Goal: Task Accomplishment & Management: Manage account settings

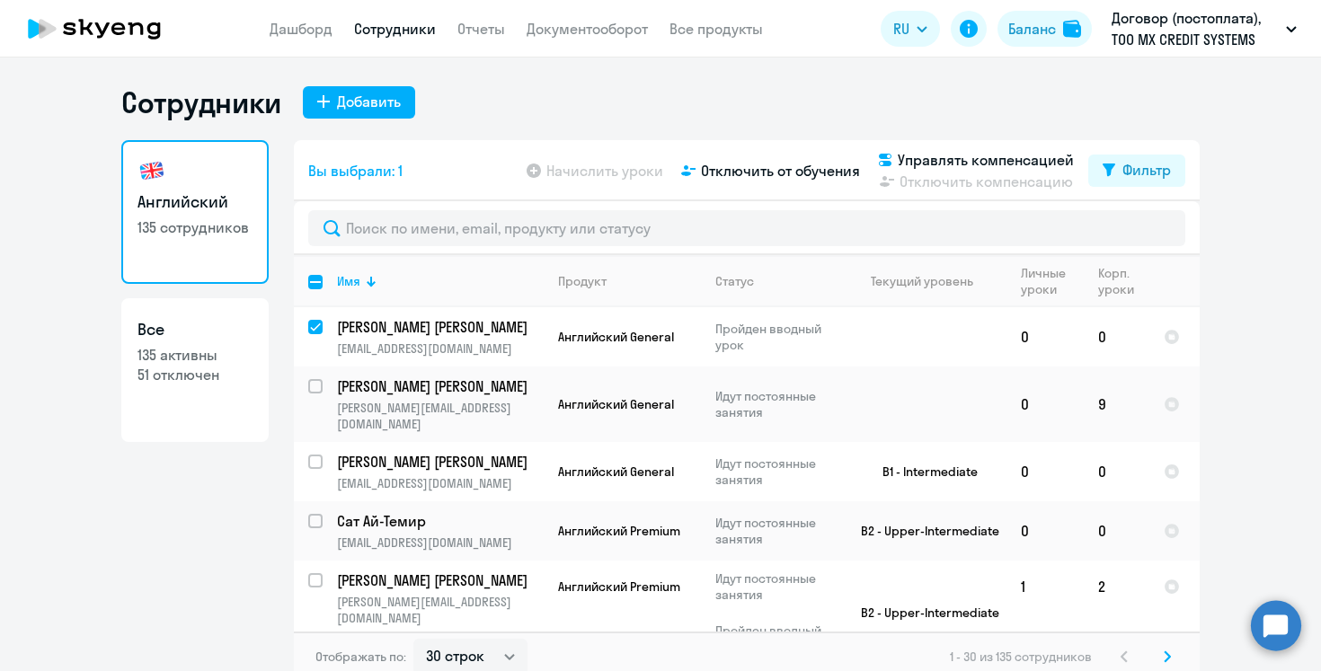
select select "30"
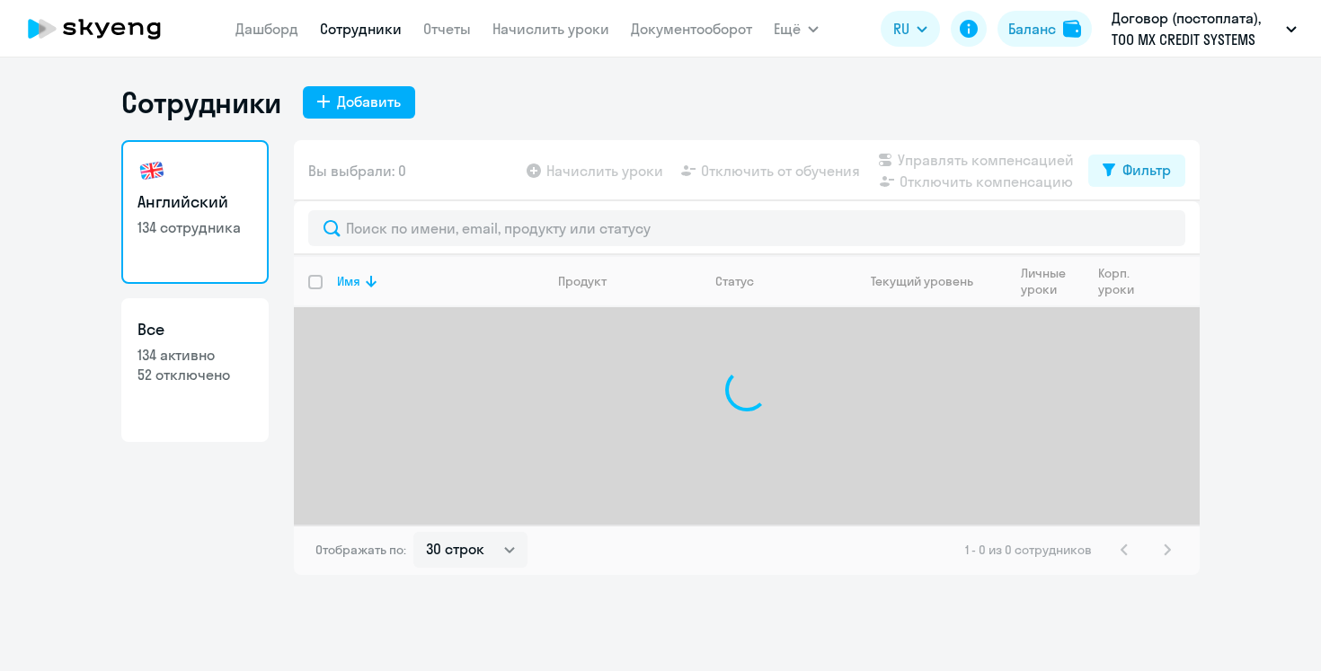
select select "30"
click at [558, 34] on link "Начислить уроки" at bounding box center [550, 29] width 117 height 18
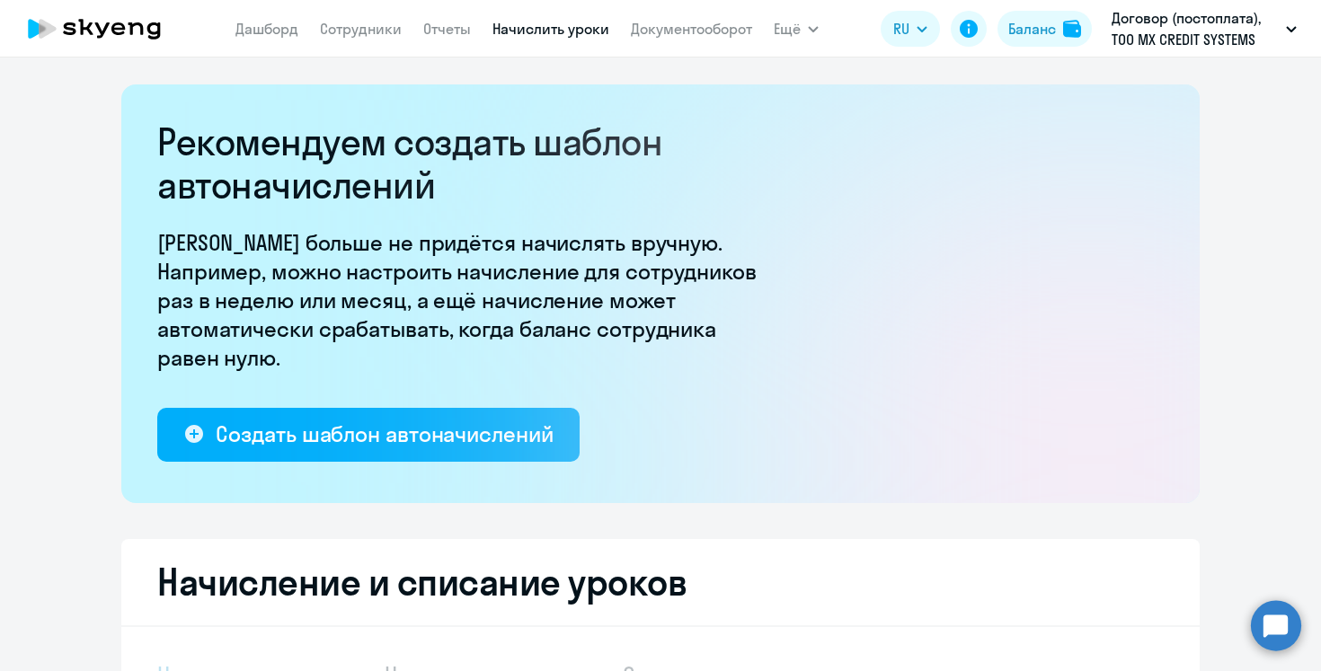
select select "10"
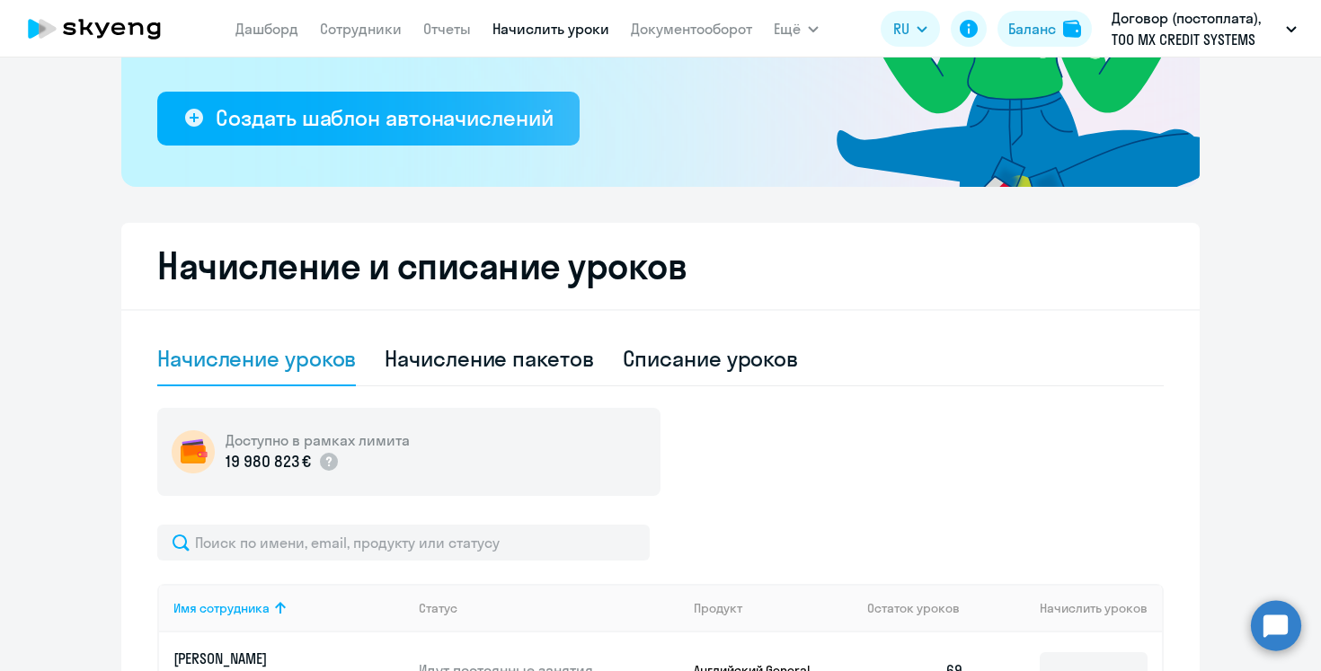
scroll to position [435, 0]
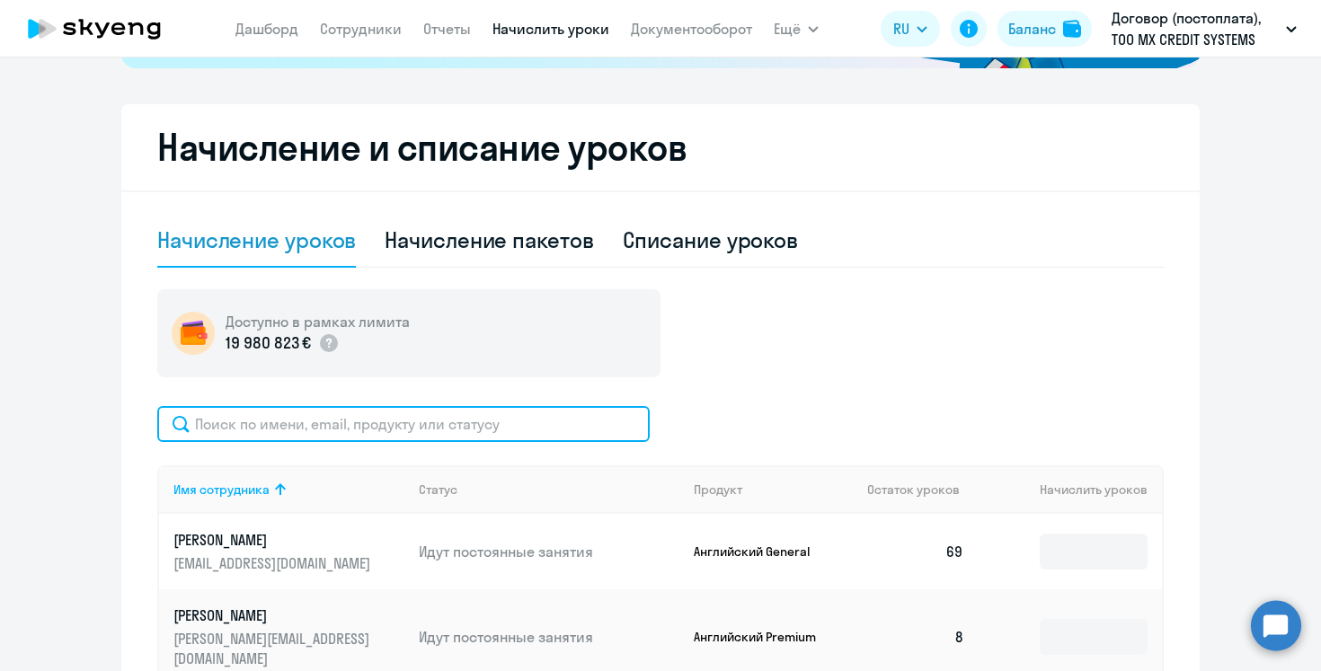
click at [389, 422] on input "text" at bounding box center [403, 424] width 492 height 36
type input "ь"
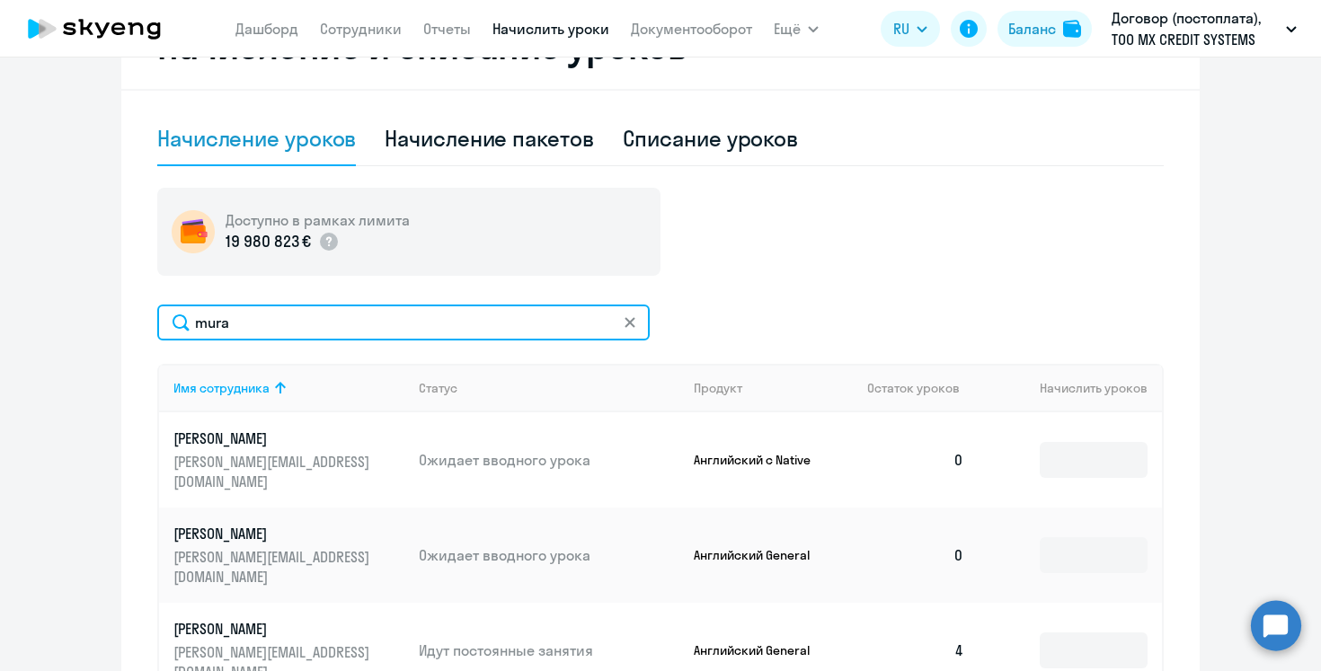
scroll to position [550, 0]
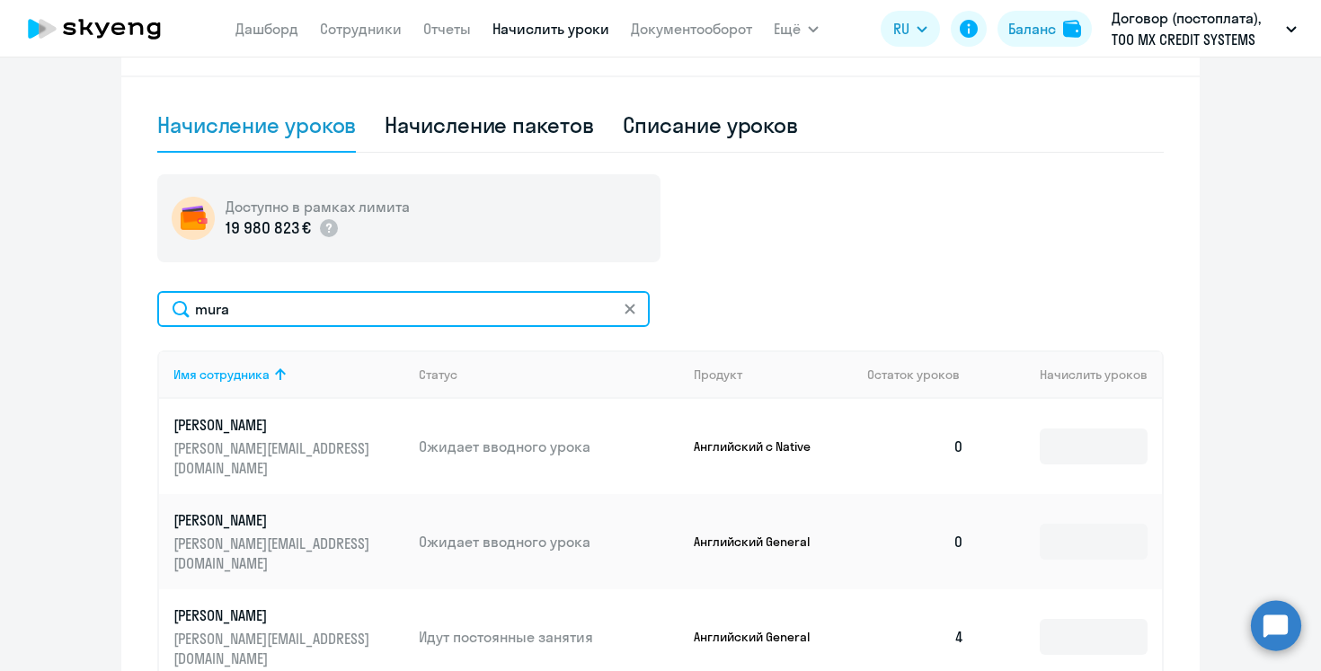
type input "mura"
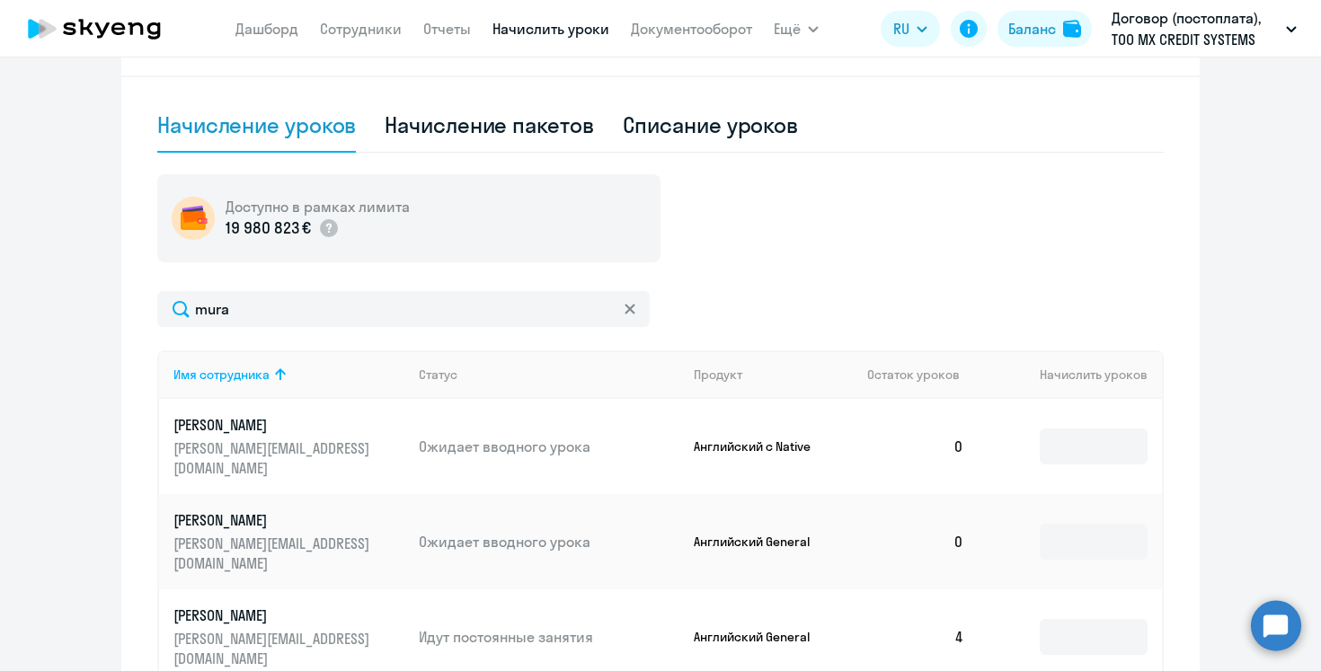
click at [1033, 507] on td at bounding box center [1070, 541] width 183 height 95
click at [1055, 524] on input at bounding box center [1094, 542] width 108 height 36
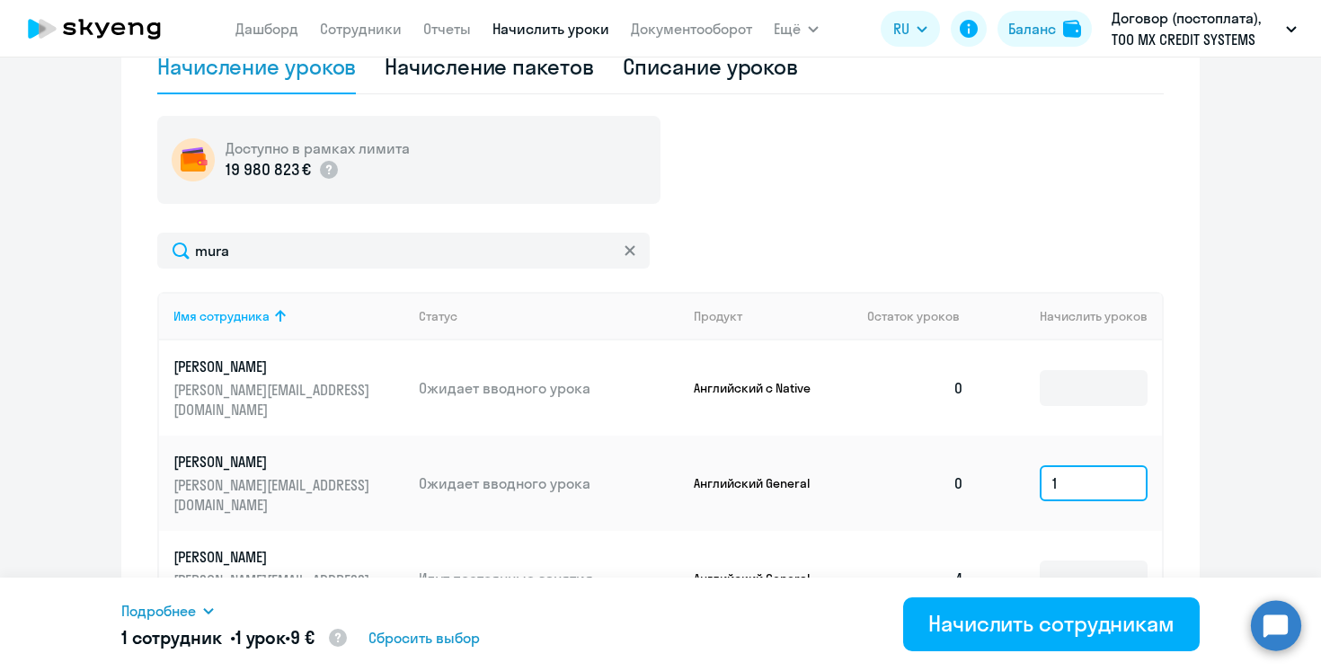
scroll to position [655, 0]
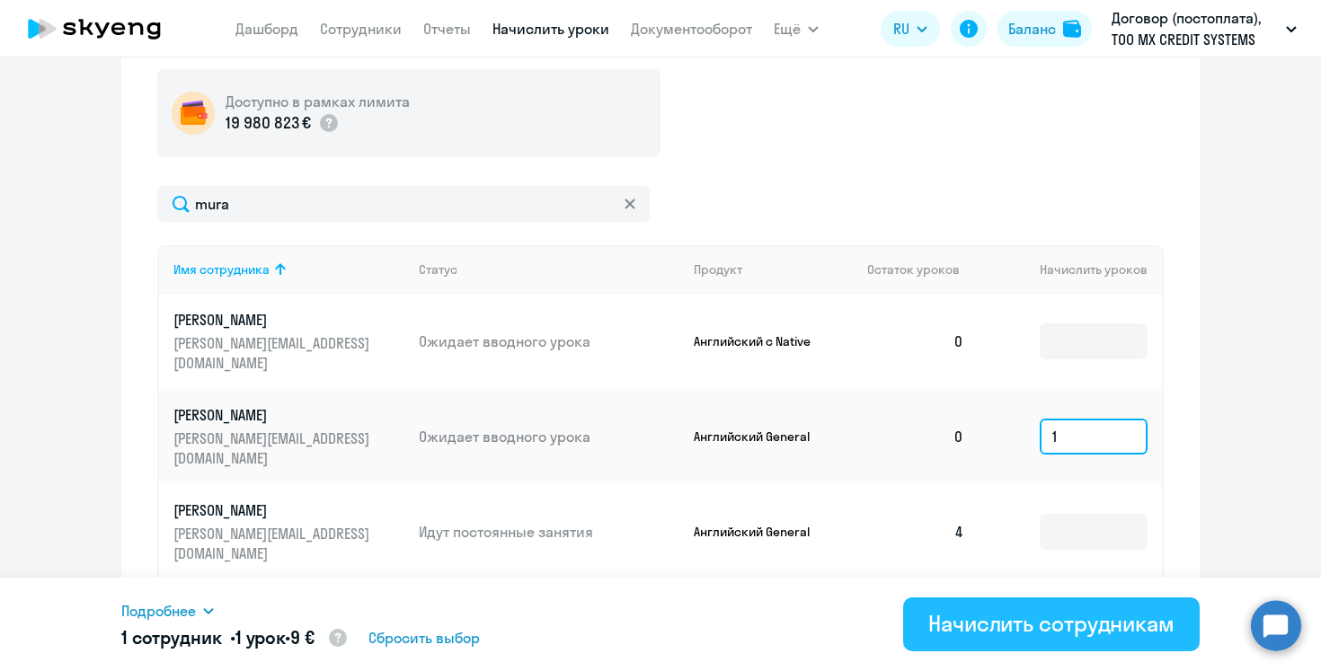
type input "1"
click at [1029, 627] on div "Начислить сотрудникам" at bounding box center [1051, 623] width 246 height 29
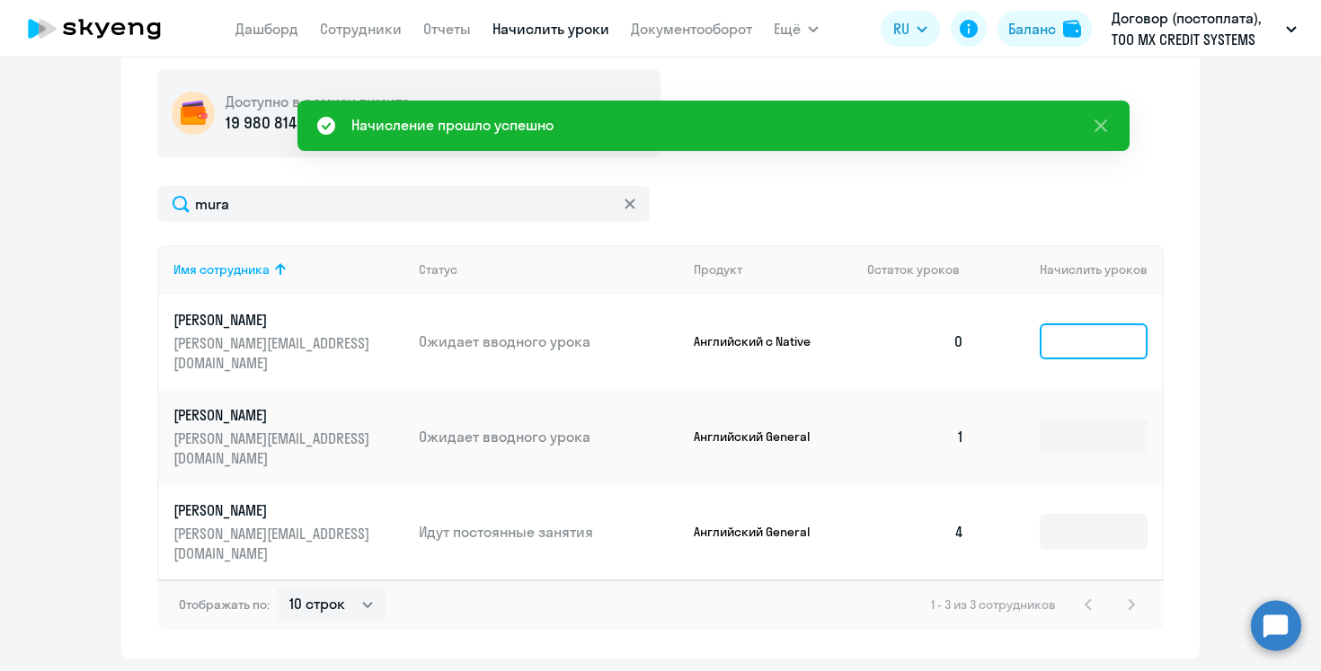
click at [1047, 332] on input at bounding box center [1094, 341] width 108 height 36
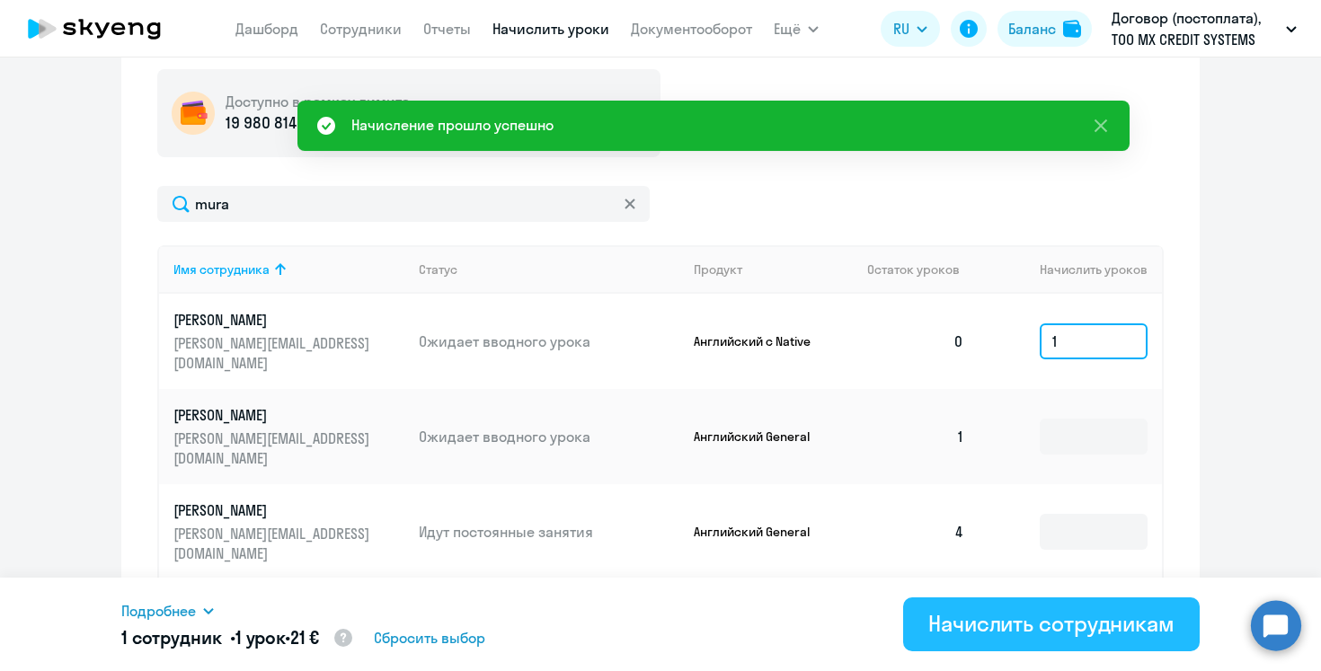
type input "1"
click at [1099, 628] on div "Начислить сотрудникам" at bounding box center [1051, 623] width 246 height 29
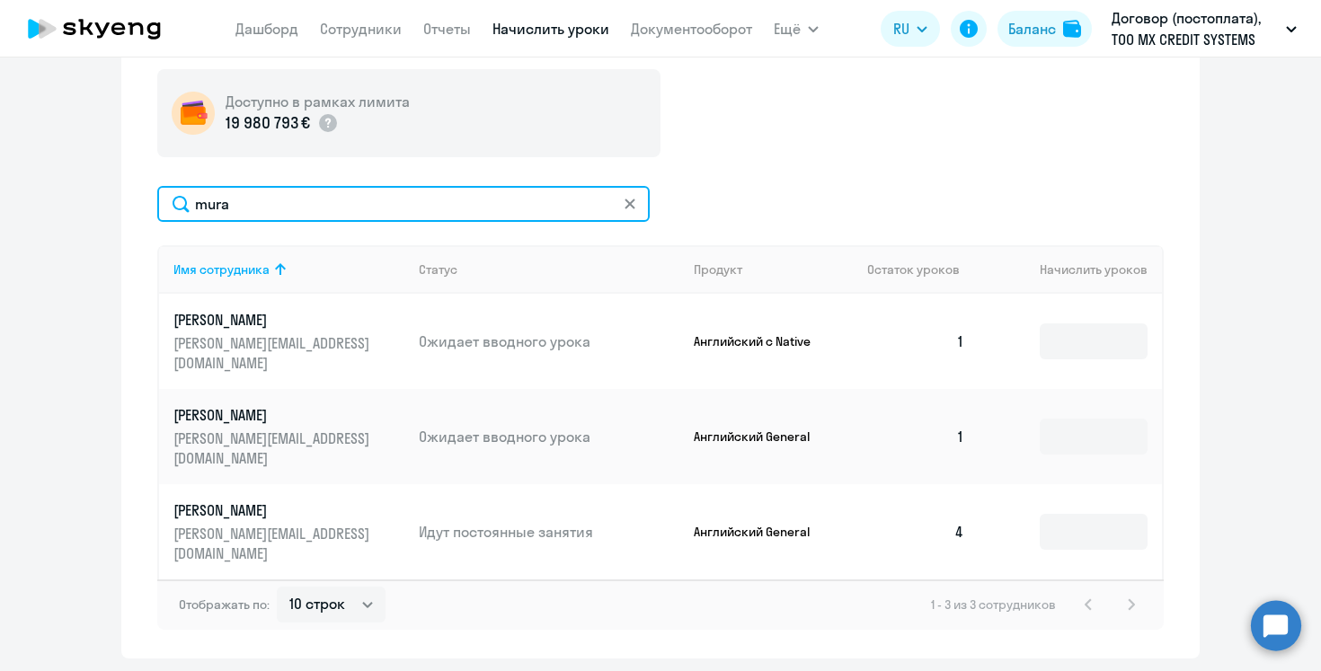
drag, startPoint x: 270, startPoint y: 200, endPoint x: 164, endPoint y: 199, distance: 105.1
click at [163, 199] on input "mura" at bounding box center [403, 204] width 492 height 36
type input "koval"
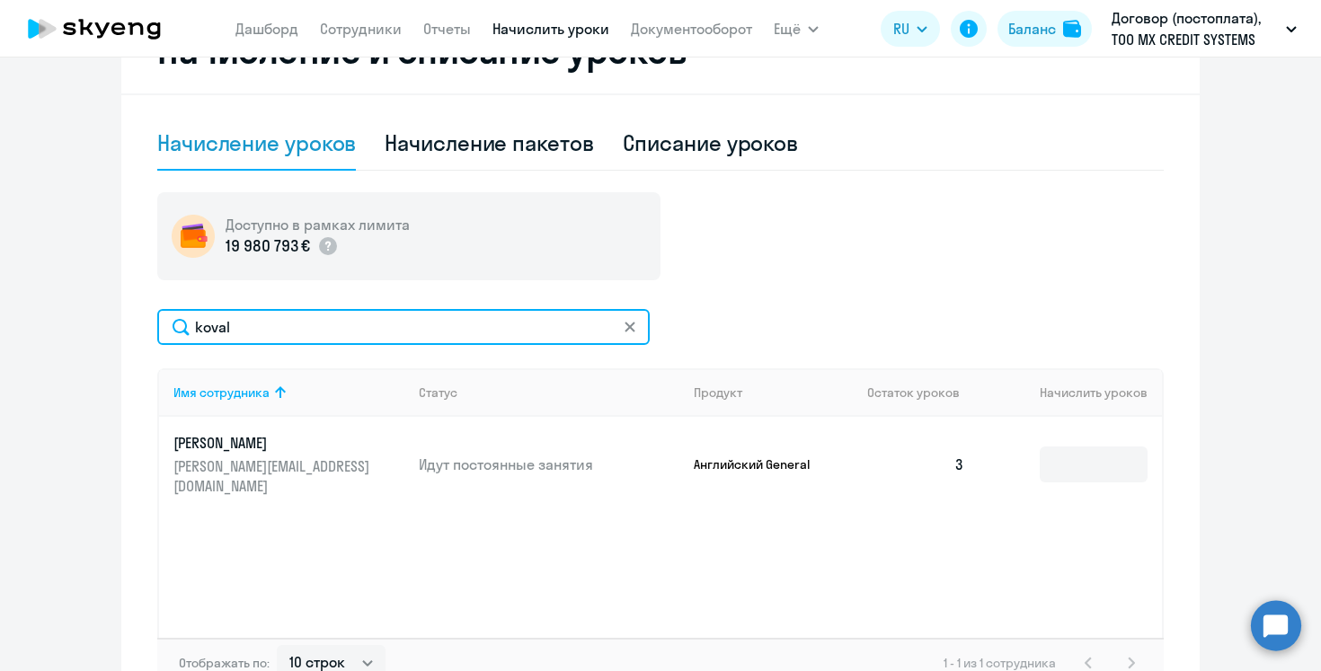
scroll to position [533, 0]
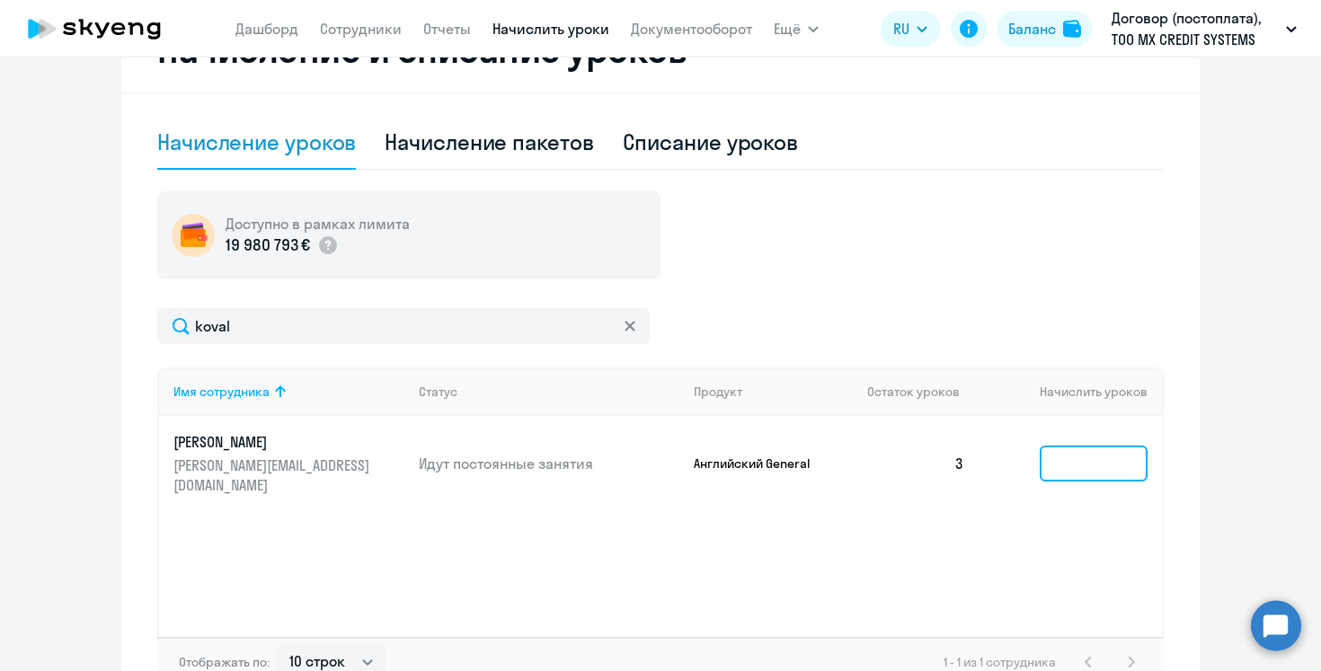
click at [1077, 459] on input at bounding box center [1094, 464] width 108 height 36
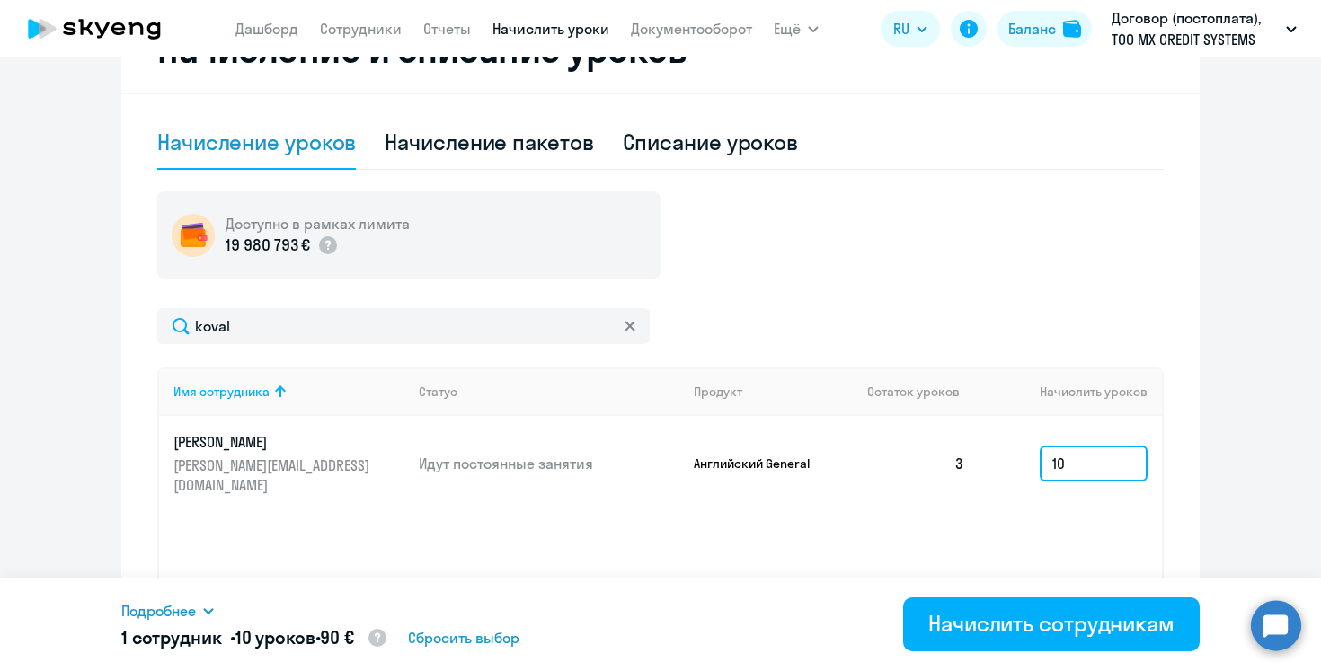
type input "10"
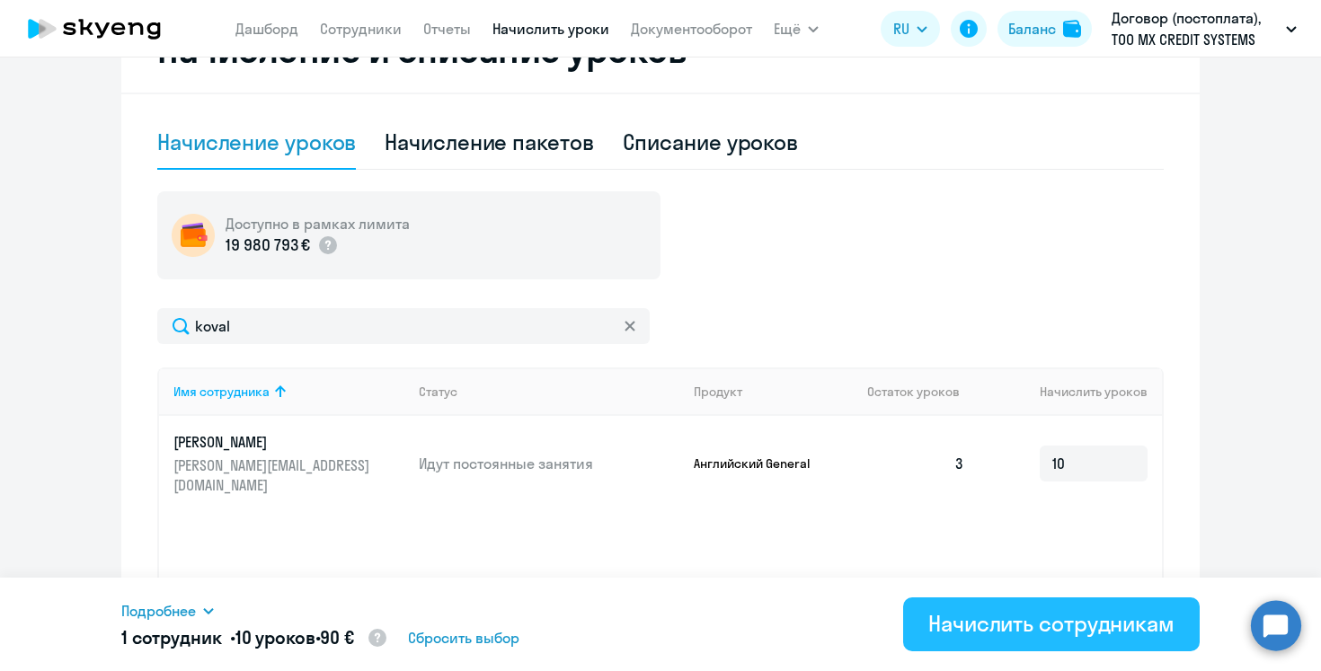
click at [1101, 624] on div "Начислить сотрудникам" at bounding box center [1051, 623] width 246 height 29
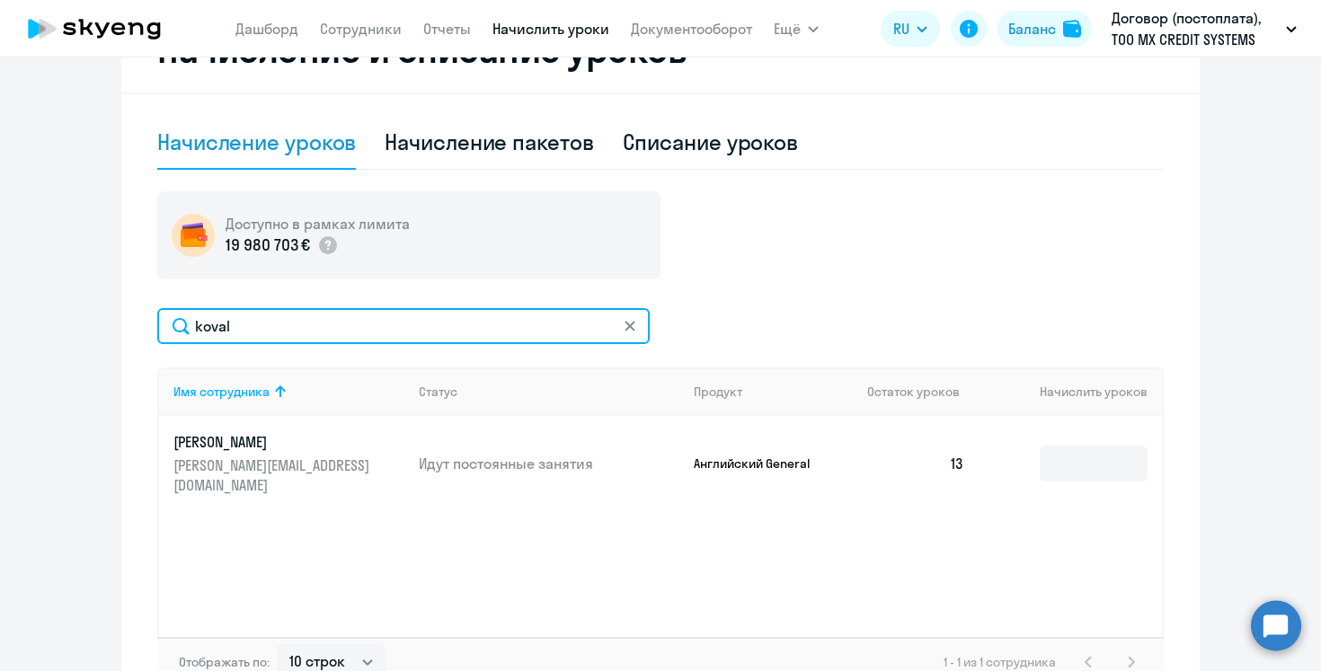
drag, startPoint x: 237, startPoint y: 321, endPoint x: 124, endPoint y: 314, distance: 113.4
click at [124, 314] on div "Начисление и списание уроков Начисление уроков Начисление пакетов Списание урок…" at bounding box center [660, 361] width 1078 height 710
type input "pastush"
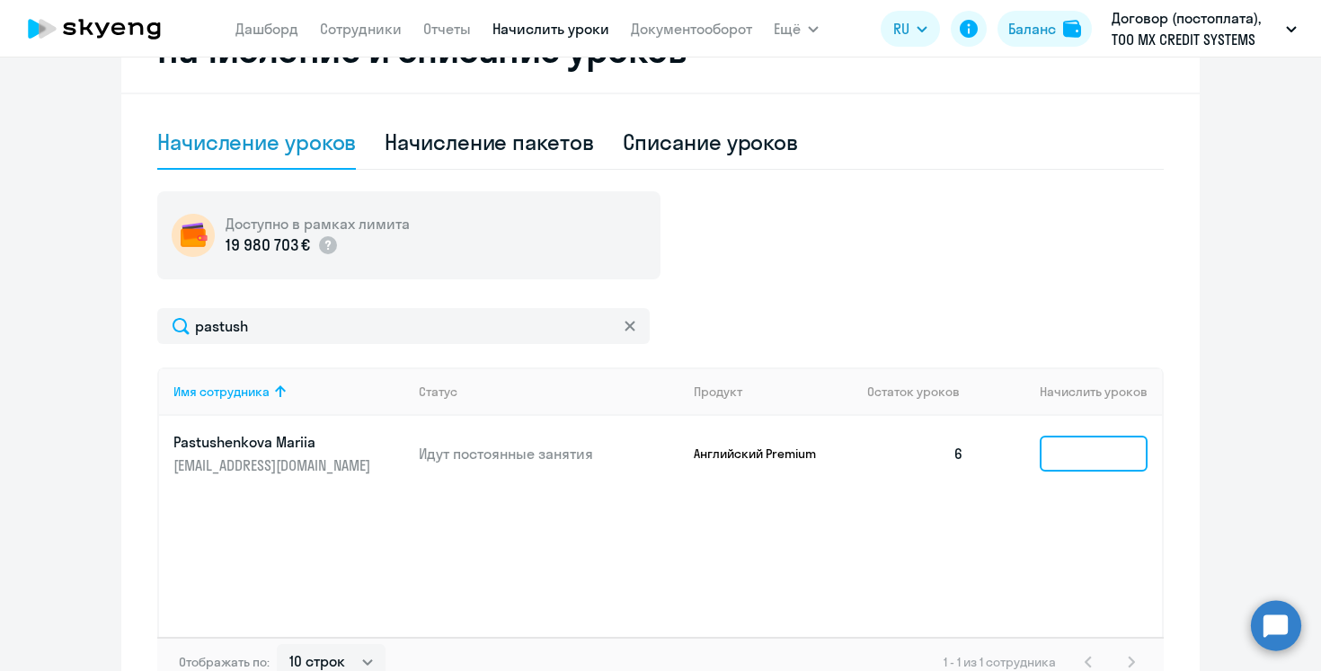
click at [1105, 454] on input at bounding box center [1094, 454] width 108 height 36
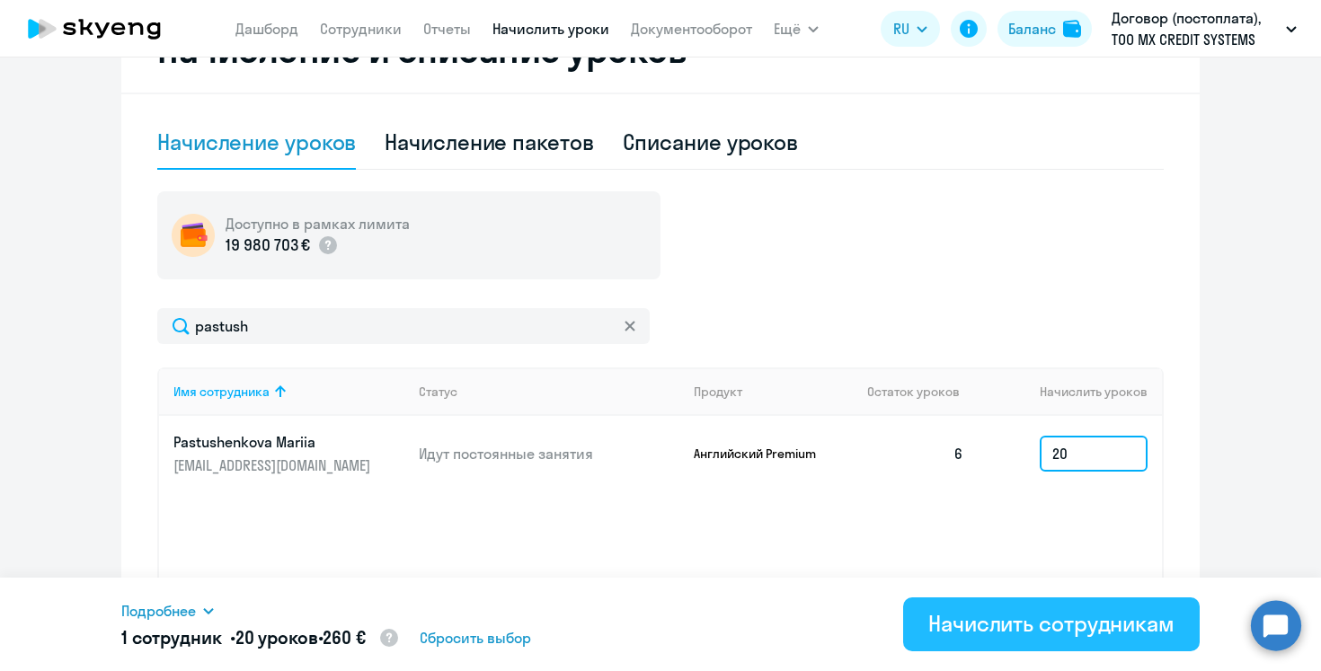
type input "20"
click at [1003, 645] on button "Начислить сотрудникам" at bounding box center [1051, 625] width 297 height 54
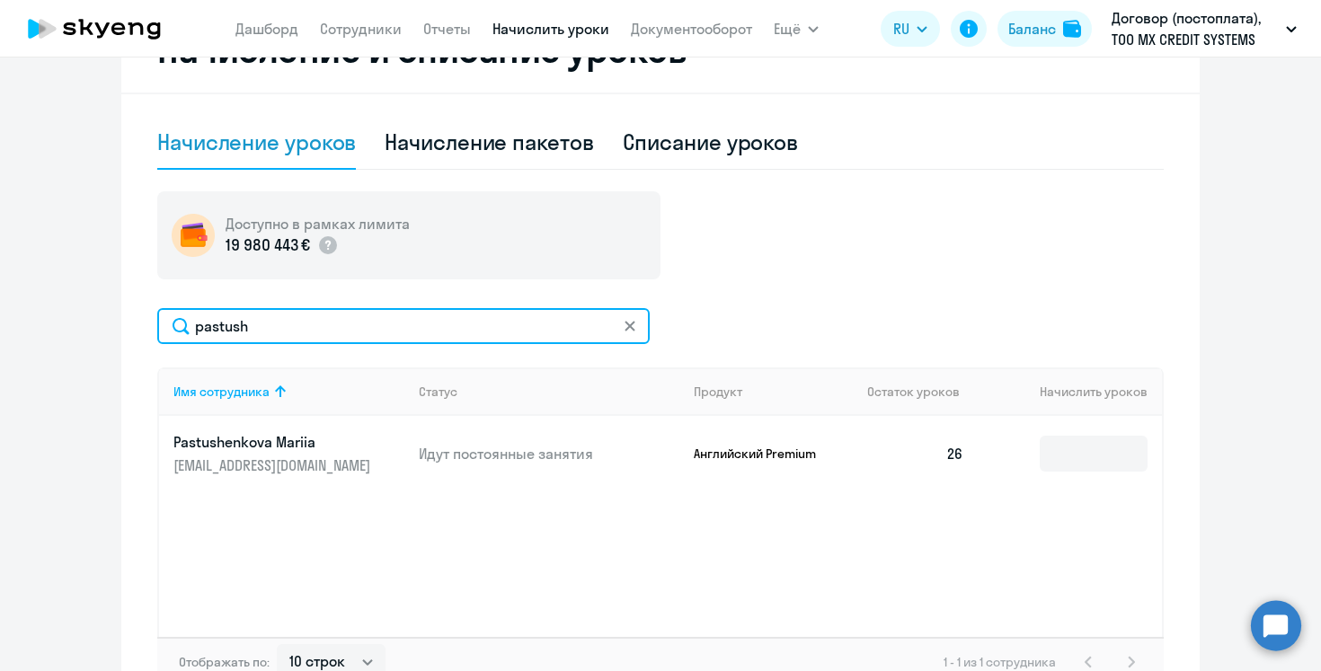
drag, startPoint x: 273, startPoint y: 323, endPoint x: 128, endPoint y: 323, distance: 145.6
click at [128, 323] on div "Начисление и списание уроков Начисление уроков Начисление пакетов Списание урок…" at bounding box center [660, 361] width 1078 height 710
type input "denise"
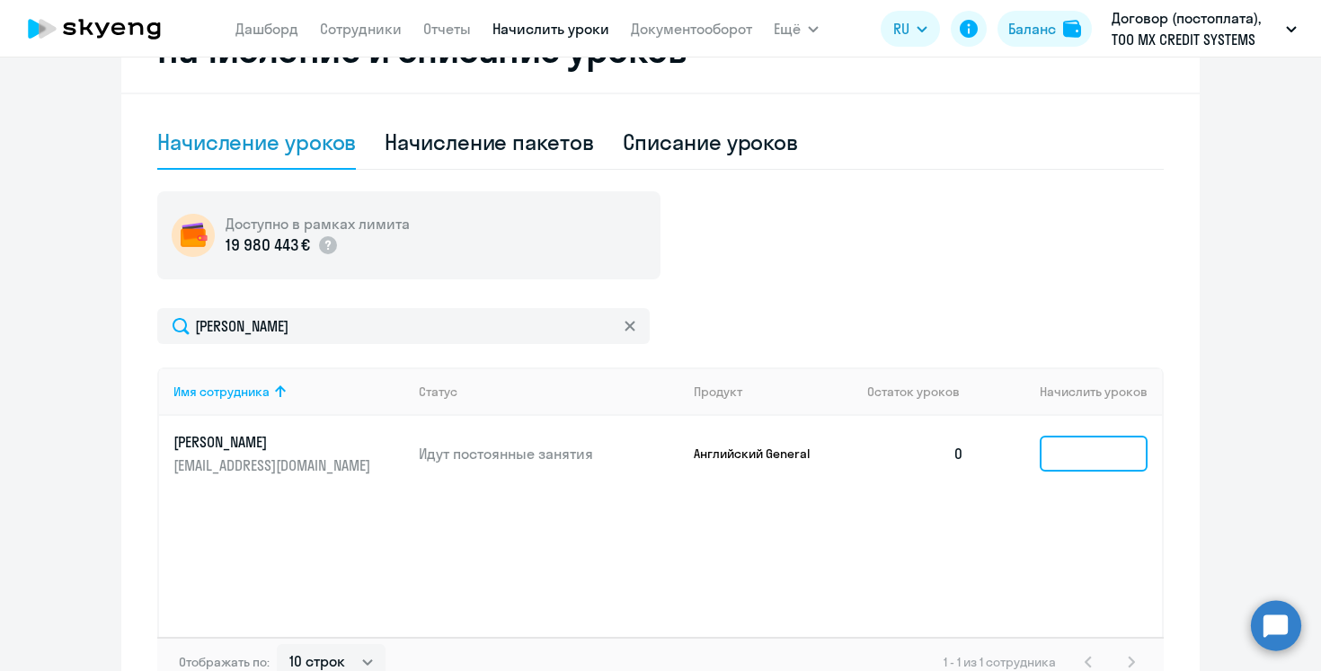
click at [1077, 465] on input at bounding box center [1094, 454] width 108 height 36
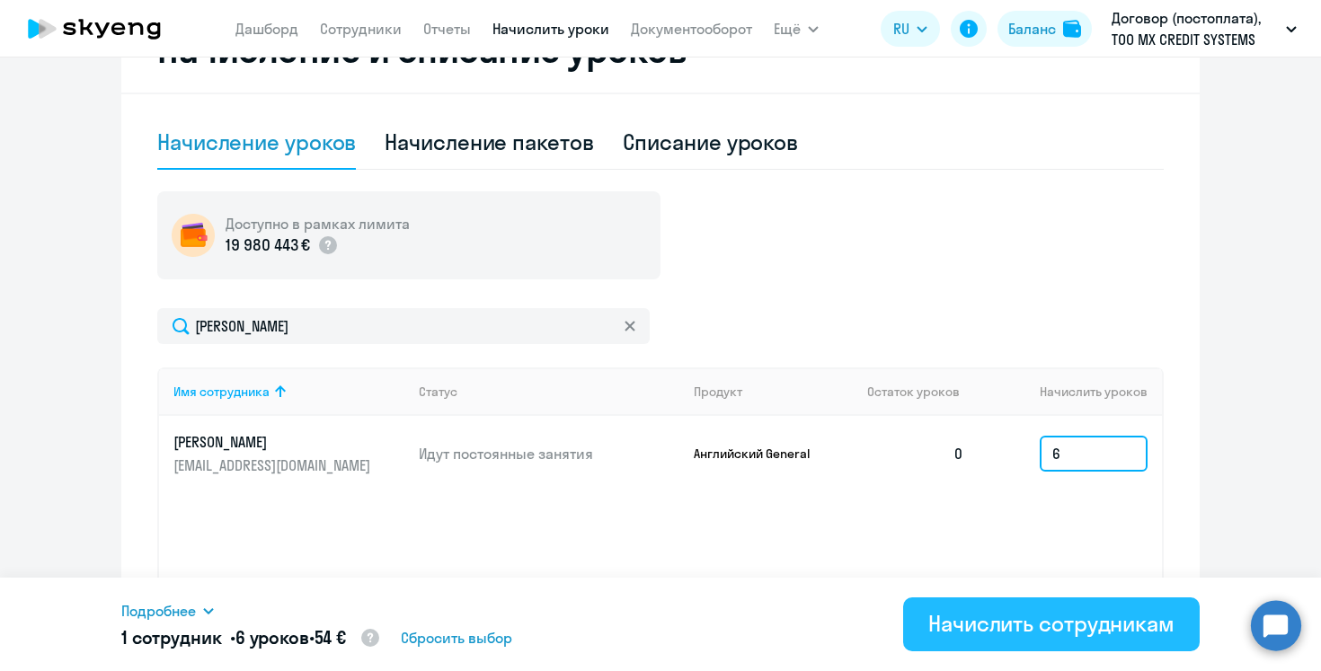
type input "6"
click at [1059, 616] on div "Начислить сотрудникам" at bounding box center [1051, 623] width 246 height 29
